Goal: Task Accomplishment & Management: Use online tool/utility

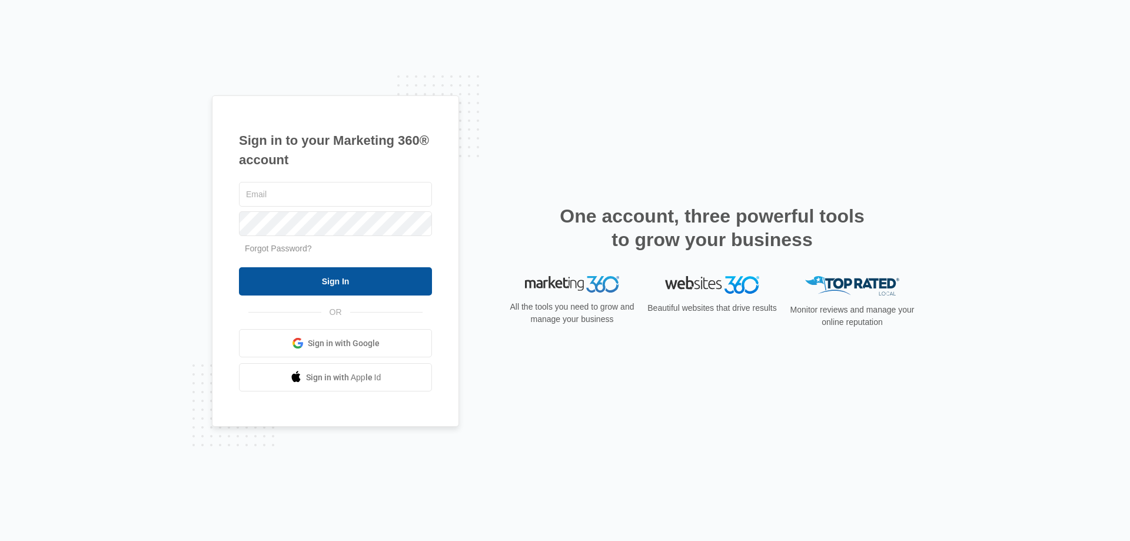
type input "[EMAIL_ADDRESS][DOMAIN_NAME]"
click at [311, 271] on input "Sign In" at bounding box center [335, 281] width 193 height 28
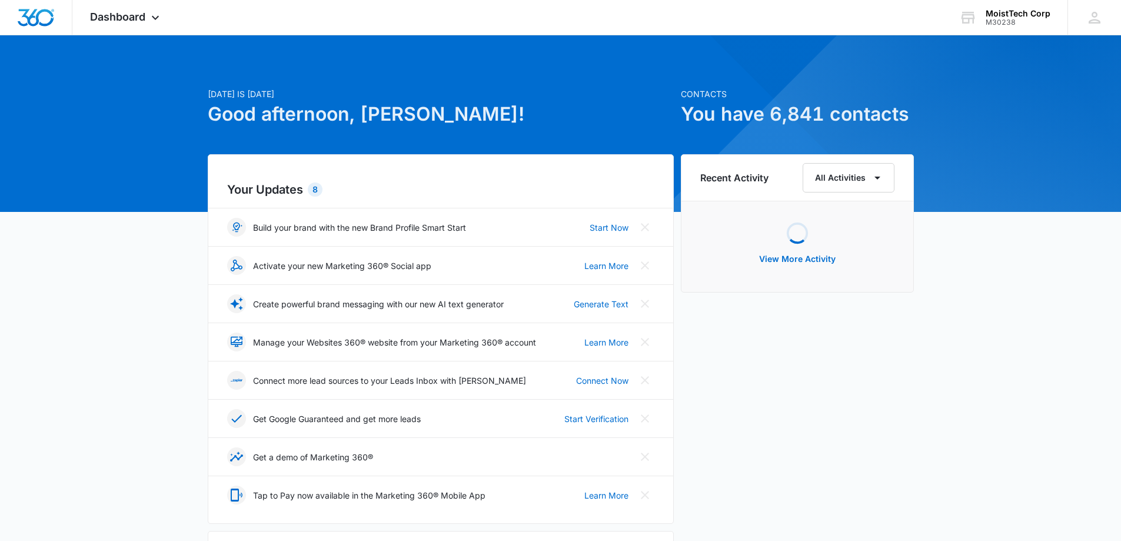
scroll to position [353, 0]
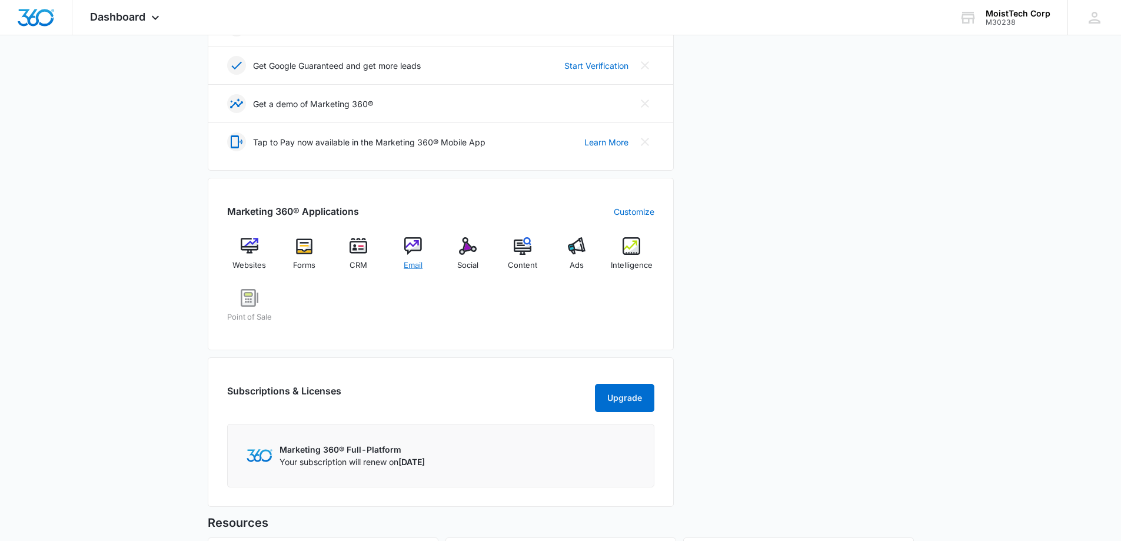
click at [415, 263] on span "Email" at bounding box center [413, 266] width 19 height 12
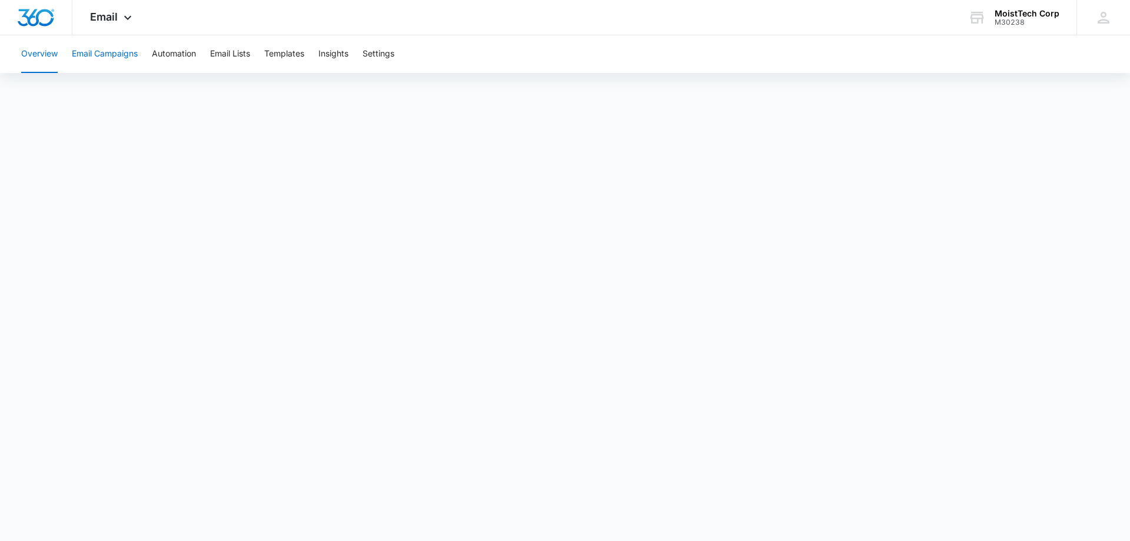
click at [95, 55] on button "Email Campaigns" at bounding box center [105, 54] width 66 height 38
click at [41, 9] on img "Dashboard" at bounding box center [36, 18] width 38 height 18
